Goal: Find specific page/section: Find specific page/section

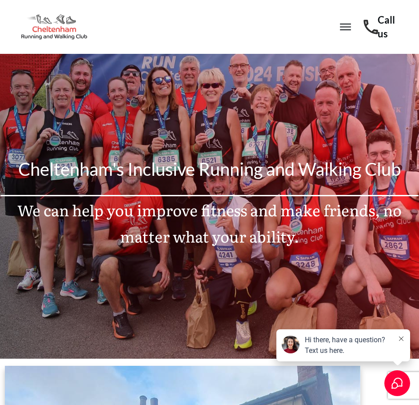
click at [347, 24] on icon at bounding box center [345, 24] width 11 height 1
drag, startPoint x: 319, startPoint y: 46, endPoint x: 366, endPoint y: 33, distance: 49.0
click at [320, 46] on div "Home About Us Beginners New Runners Walking Blog Members Area Contact Join Us V…" at bounding box center [235, 27] width 238 height 47
click at [347, 31] on icon at bounding box center [345, 26] width 11 height 11
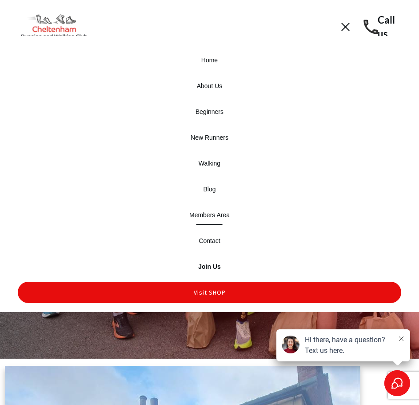
click at [213, 210] on span "Members Area" at bounding box center [209, 215] width 40 height 12
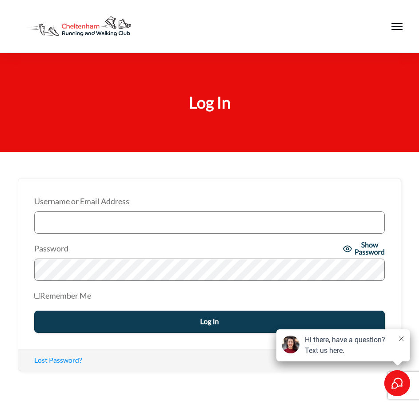
type input "[PERSON_NAME][EMAIL_ADDRESS][DOMAIN_NAME]"
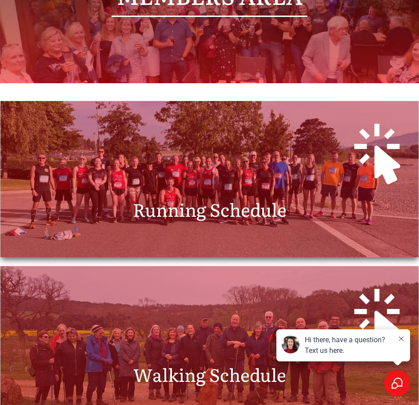
scroll to position [222, 0]
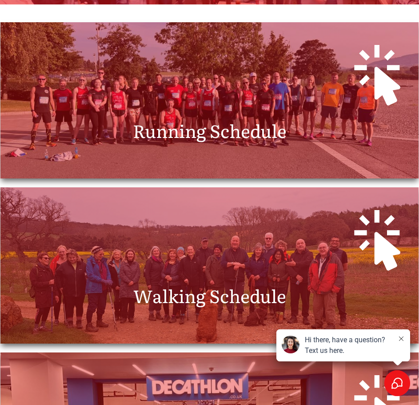
click at [217, 116] on p "Running Schedule" at bounding box center [210, 131] width 400 height 32
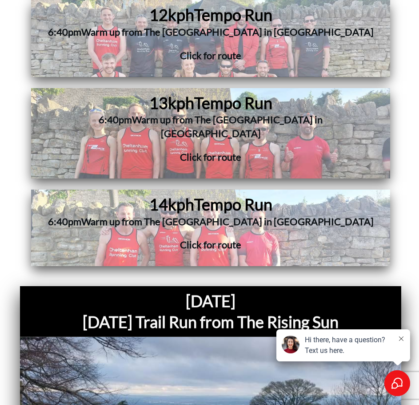
scroll to position [3467, 0]
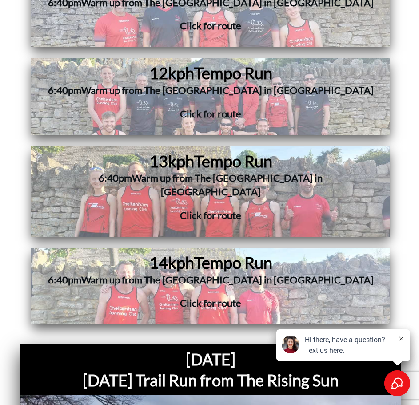
click at [209, 176] on span "Warm up from The Royal Oak in Prestbury" at bounding box center [227, 185] width 191 height 26
click at [206, 88] on span "Warm up from The Royal Oak in Prestbury" at bounding box center [227, 90] width 293 height 12
